Goal: Task Accomplishment & Management: Manage account settings

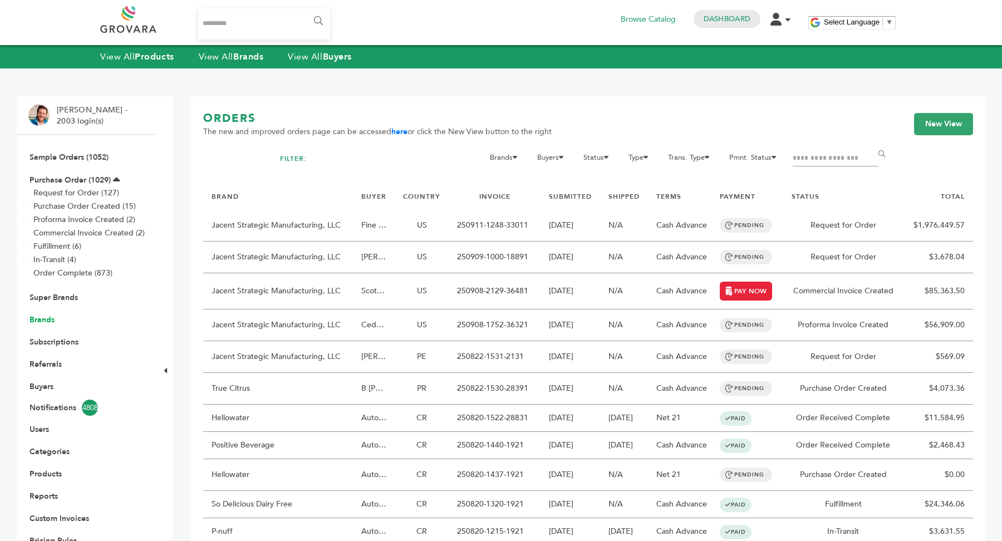
click at [49, 318] on link "Brands" at bounding box center [42, 320] width 25 height 11
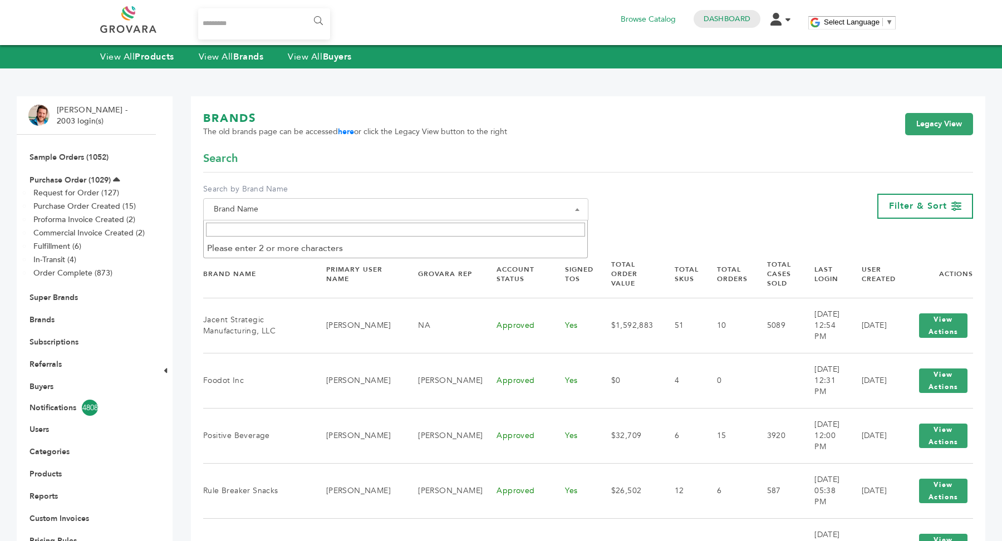
click at [405, 215] on span "Brand Name" at bounding box center [395, 210] width 373 height 16
click at [360, 231] on input "Search" at bounding box center [396, 230] width 380 height 14
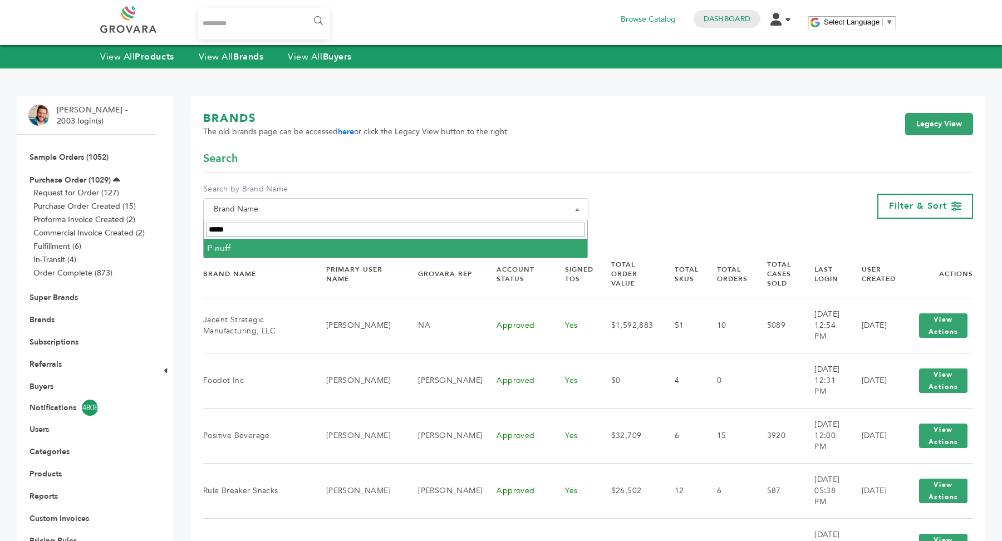
type input "*****"
select select "******"
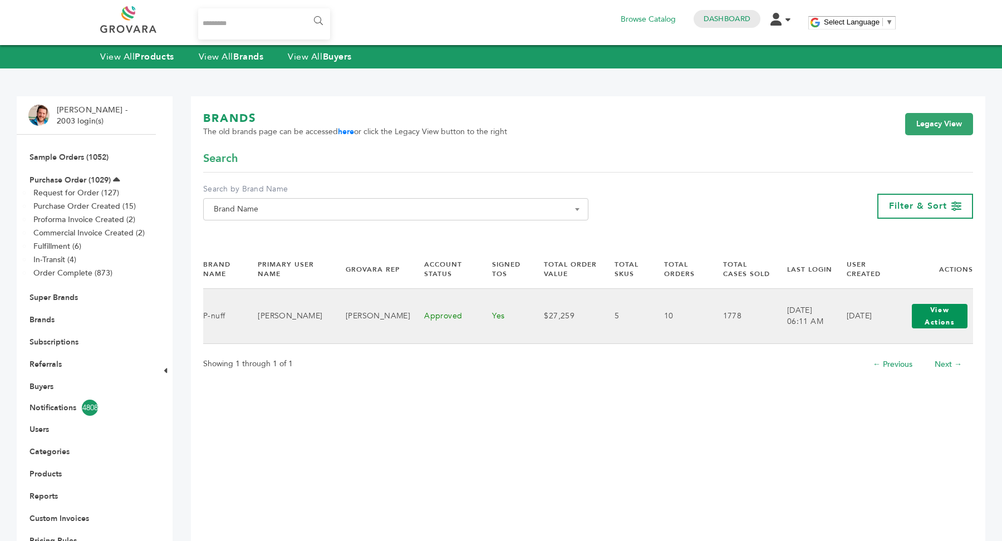
click at [934, 310] on button "View Actions" at bounding box center [940, 316] width 56 height 24
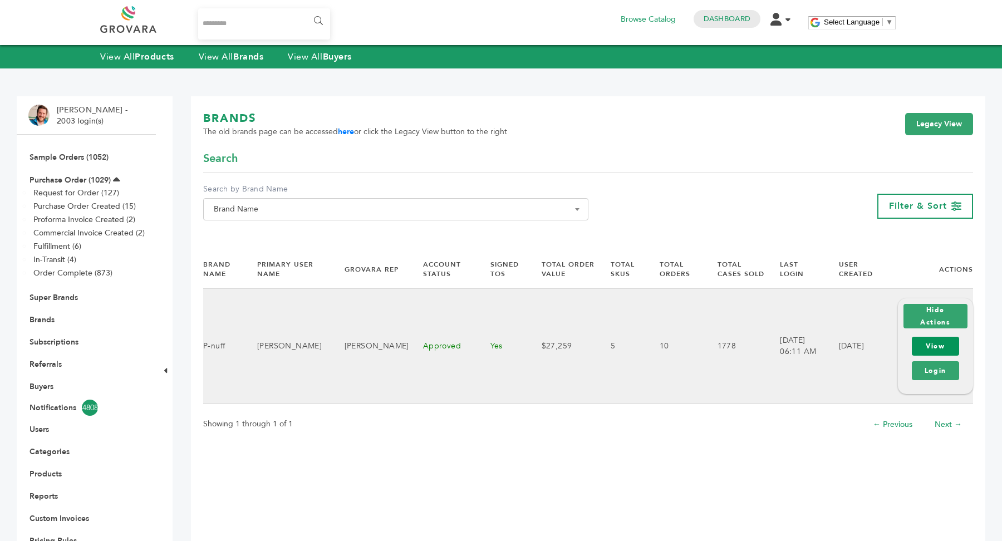
click at [944, 342] on link "View" at bounding box center [935, 346] width 47 height 19
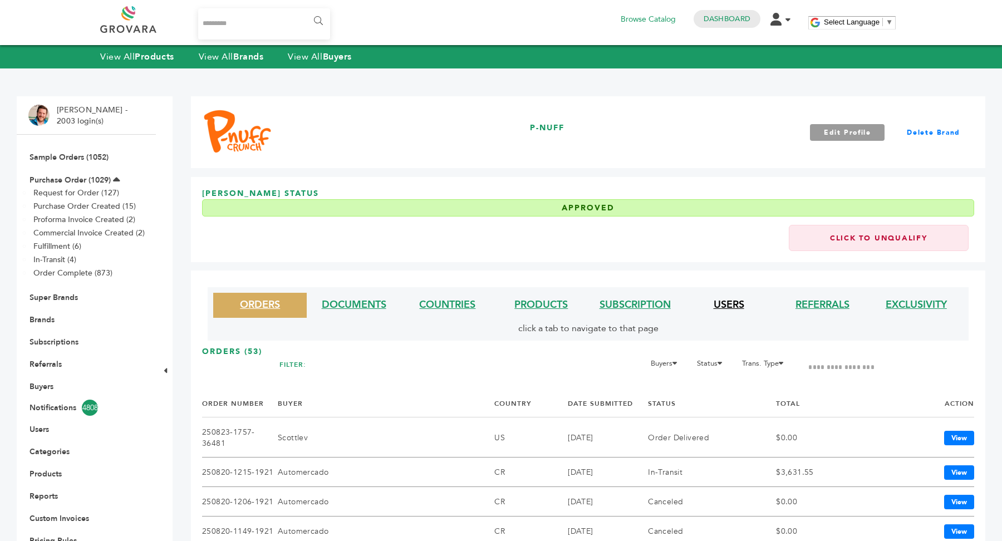
click at [724, 300] on link "USERS" at bounding box center [729, 305] width 31 height 14
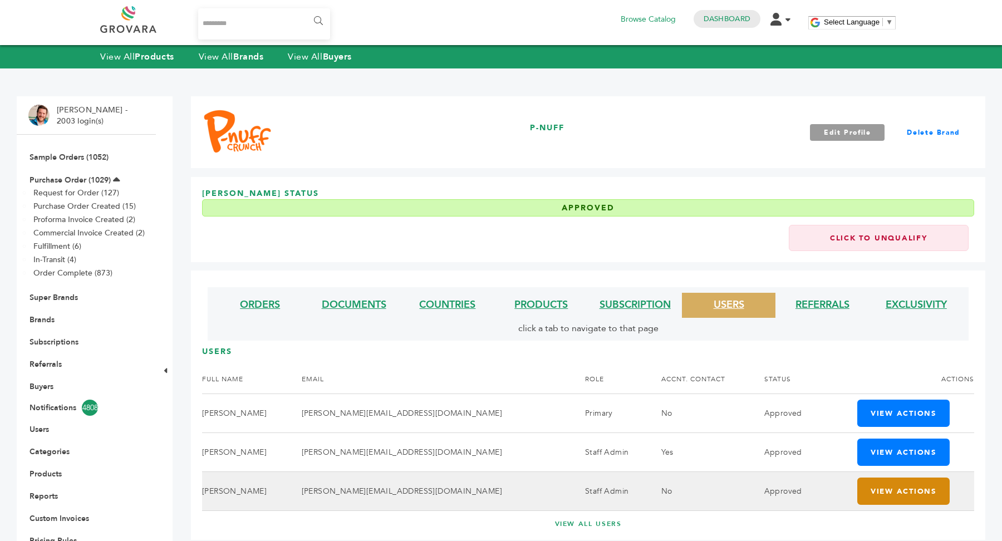
click at [888, 492] on button "View Actions" at bounding box center [903, 491] width 92 height 27
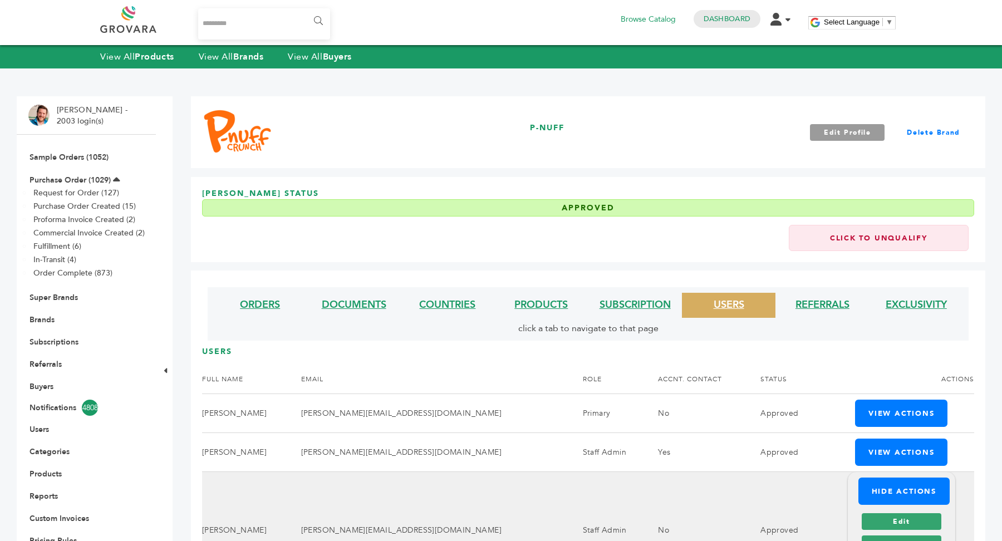
scroll to position [105, 0]
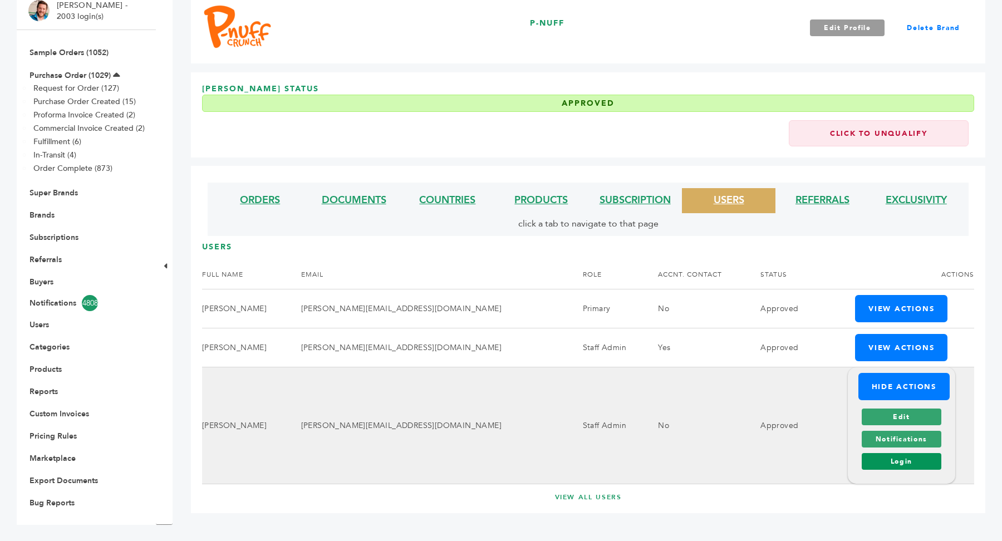
click at [899, 457] on link "Login" at bounding box center [902, 461] width 80 height 17
